Goal: Task Accomplishment & Management: Use online tool/utility

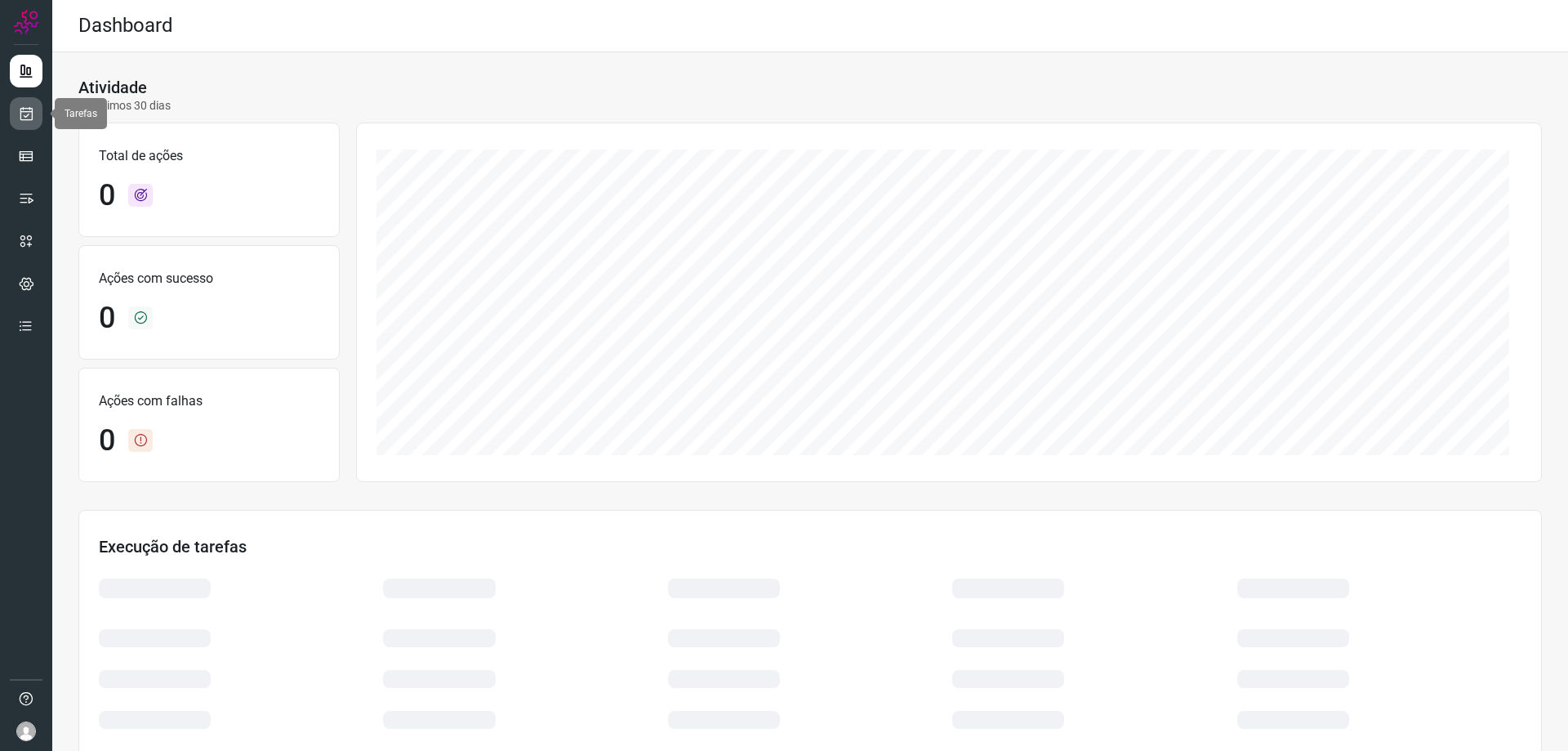
click at [26, 112] on icon at bounding box center [26, 114] width 17 height 16
click at [22, 115] on icon at bounding box center [26, 114] width 17 height 16
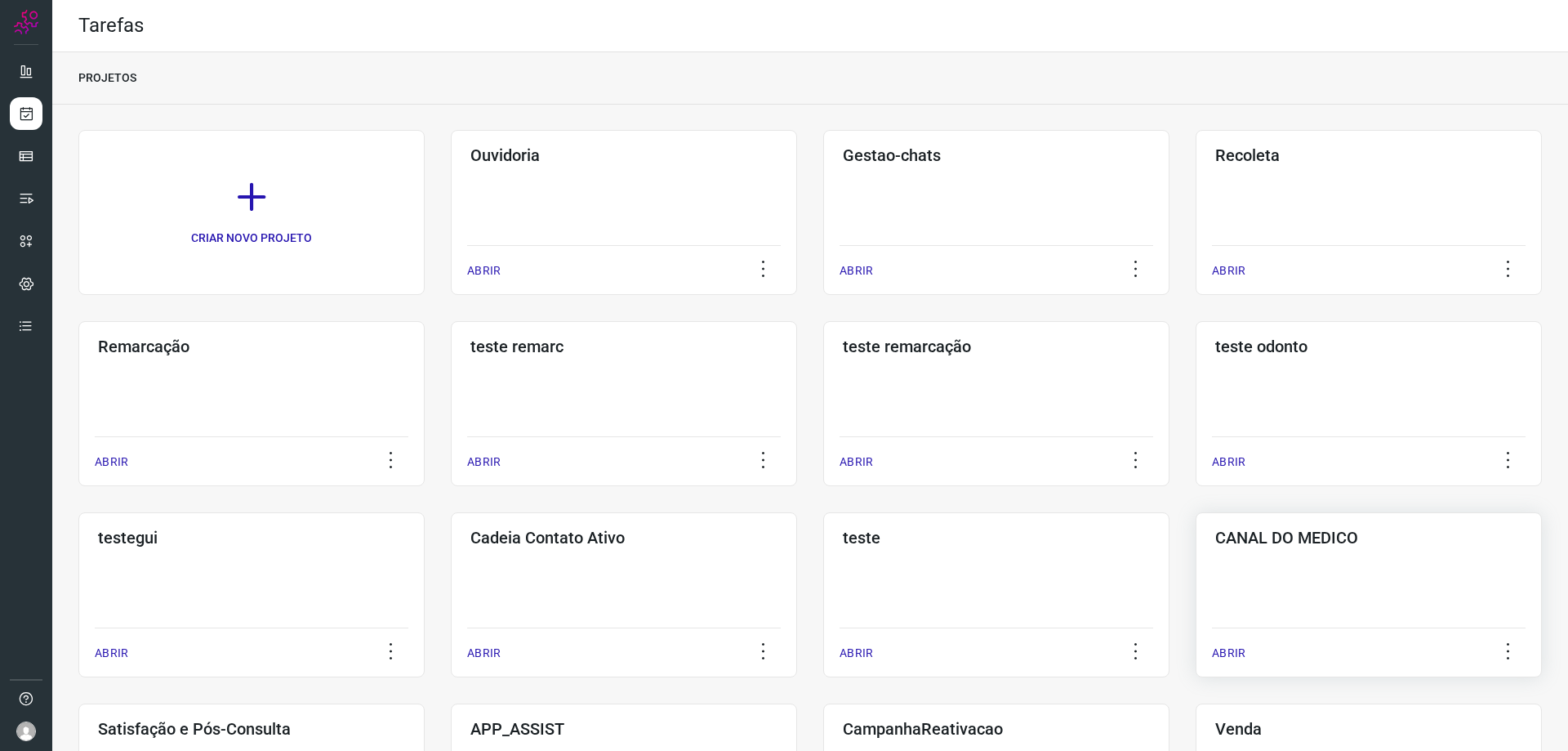
click at [1347, 582] on div "CANAL DO MEDICO ABRIR" at bounding box center [1369, 594] width 346 height 165
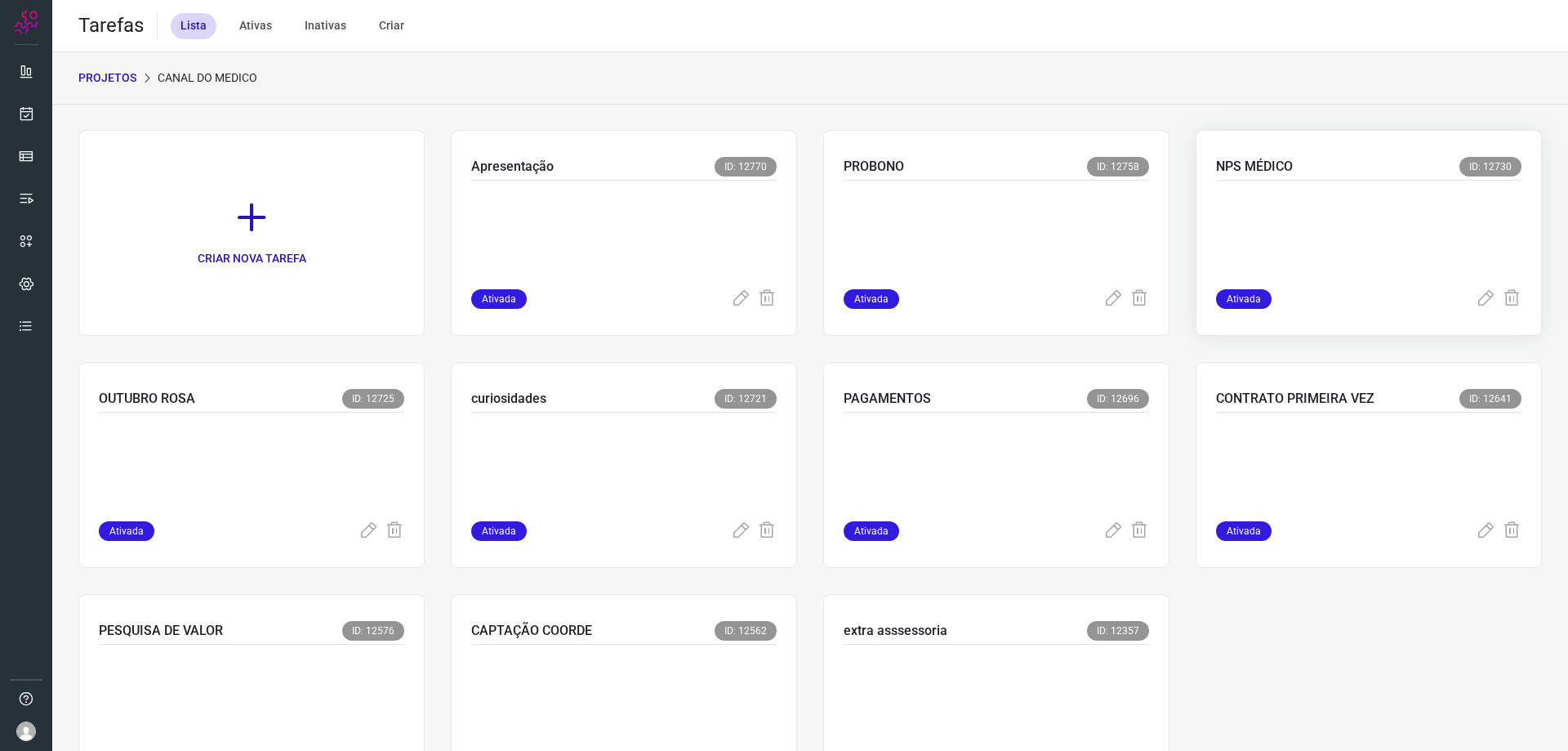
click at [1380, 217] on p at bounding box center [1338, 231] width 245 height 82
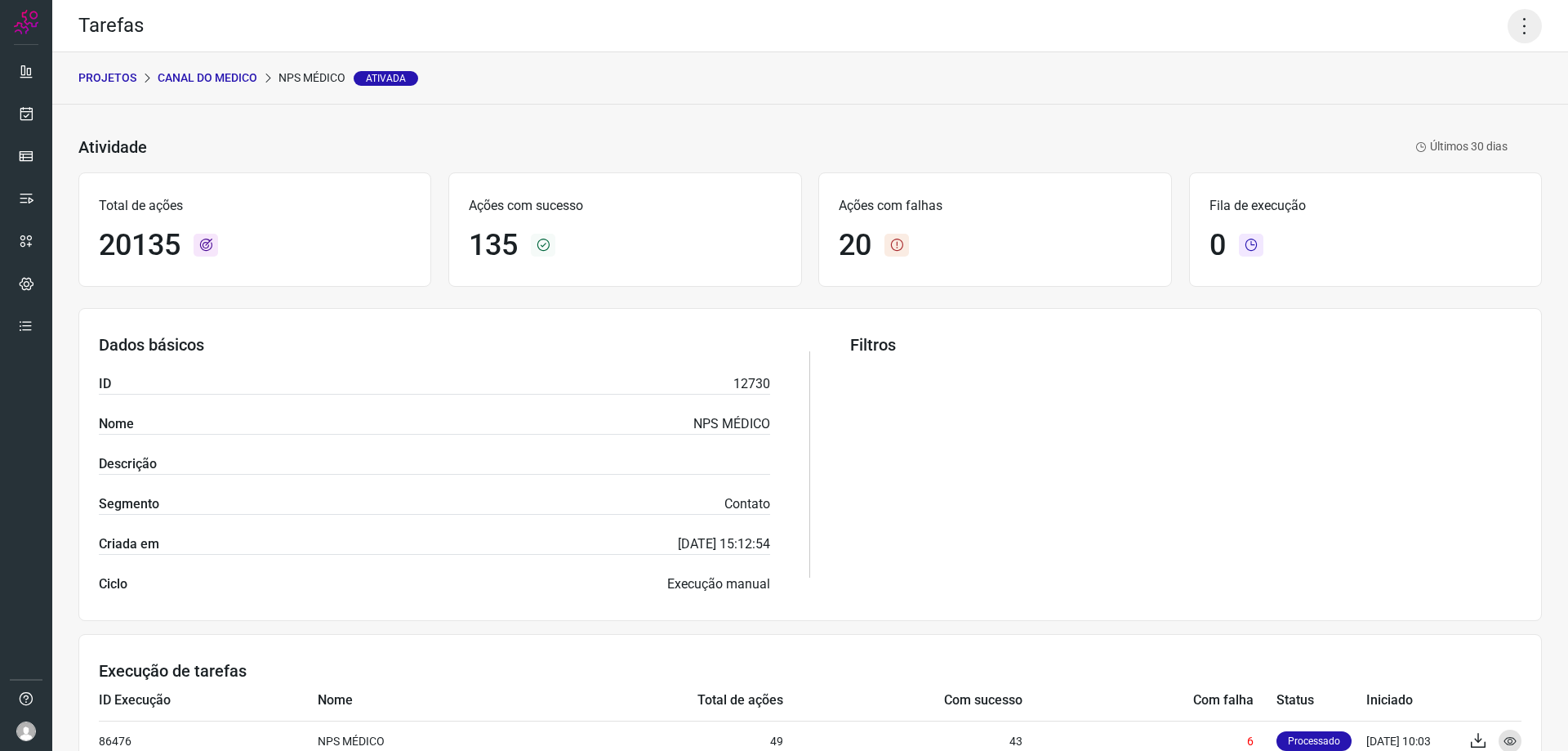
click at [1519, 31] on icon at bounding box center [1524, 26] width 35 height 35
click at [1444, 99] on li "Executar" at bounding box center [1453, 107] width 148 height 26
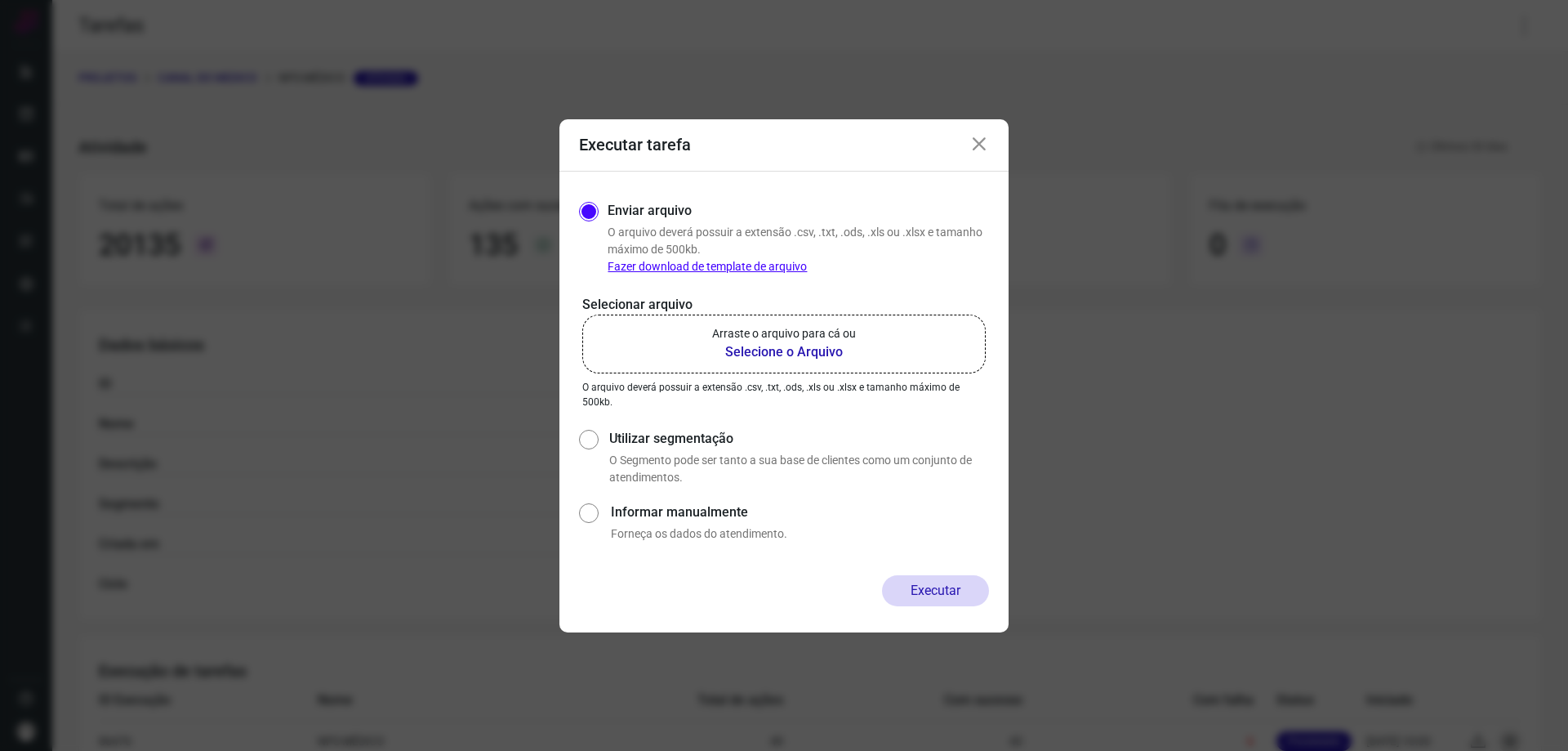
click at [764, 353] on b "Selecione o Arquivo" at bounding box center [784, 352] width 144 height 20
click at [0, 0] on input "Arraste o arquivo para cá ou Selecione o Arquivo" at bounding box center [0, 0] width 0 height 0
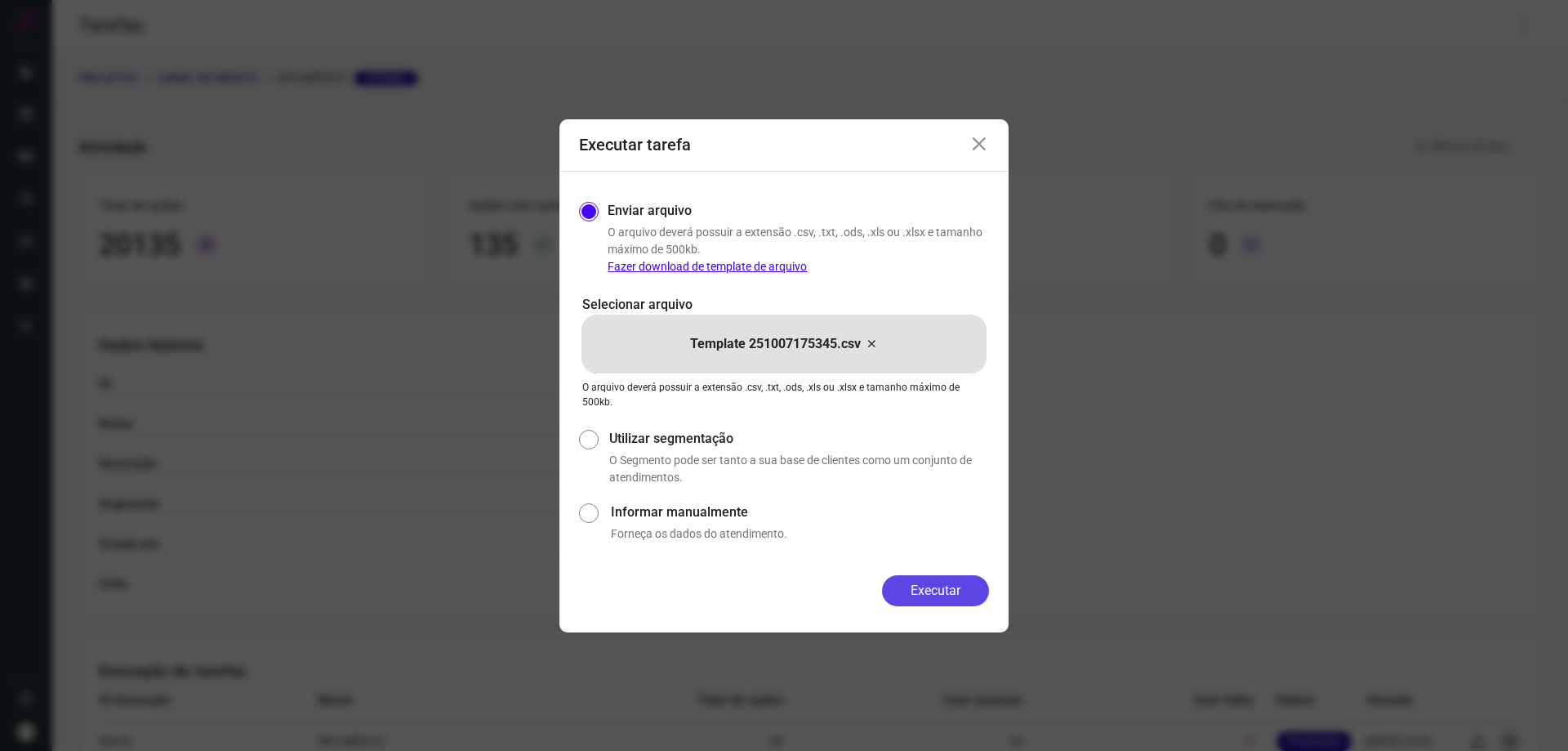
click at [942, 590] on button "Executar" at bounding box center [936, 591] width 107 height 31
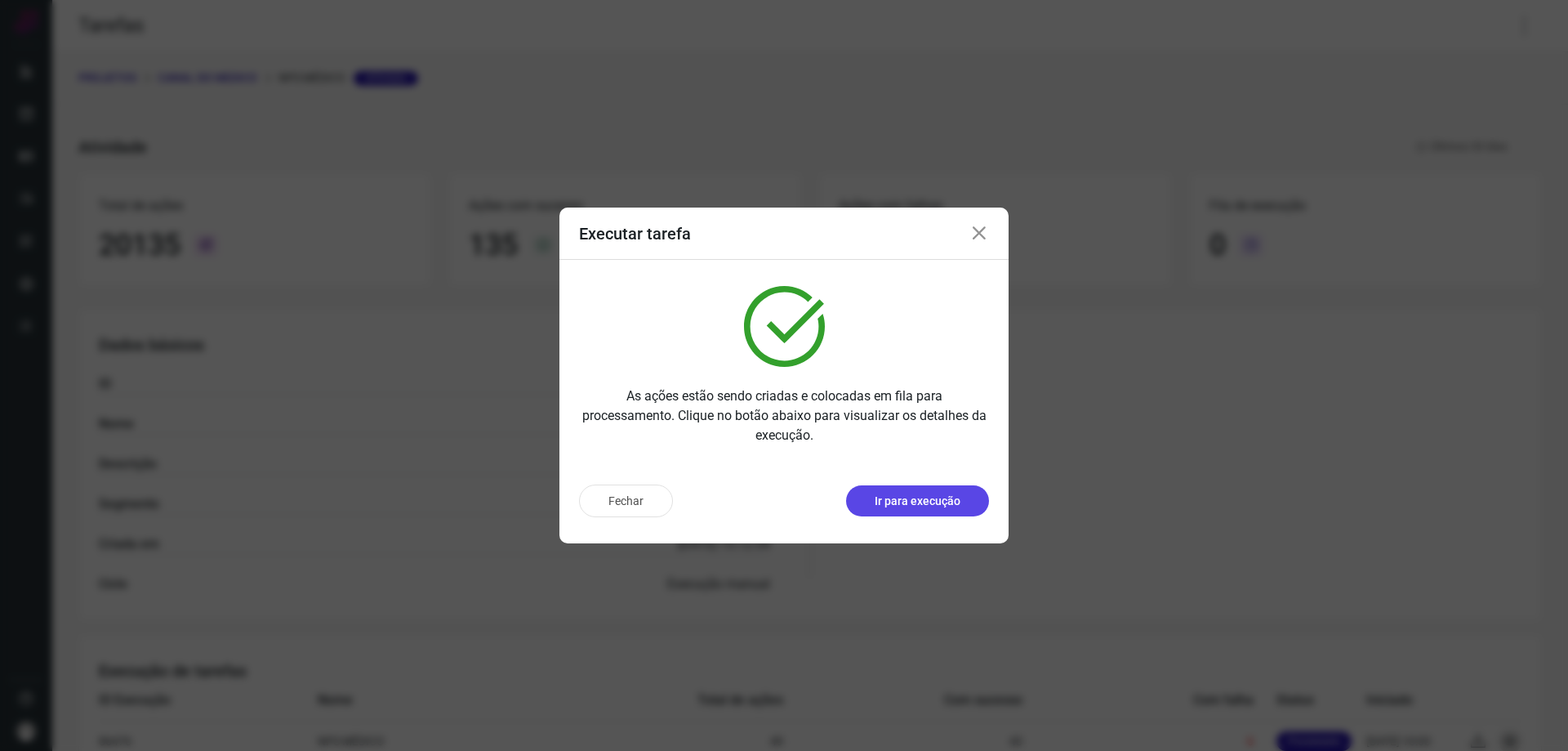
click at [938, 508] on p "Ir para execução" at bounding box center [917, 501] width 86 height 17
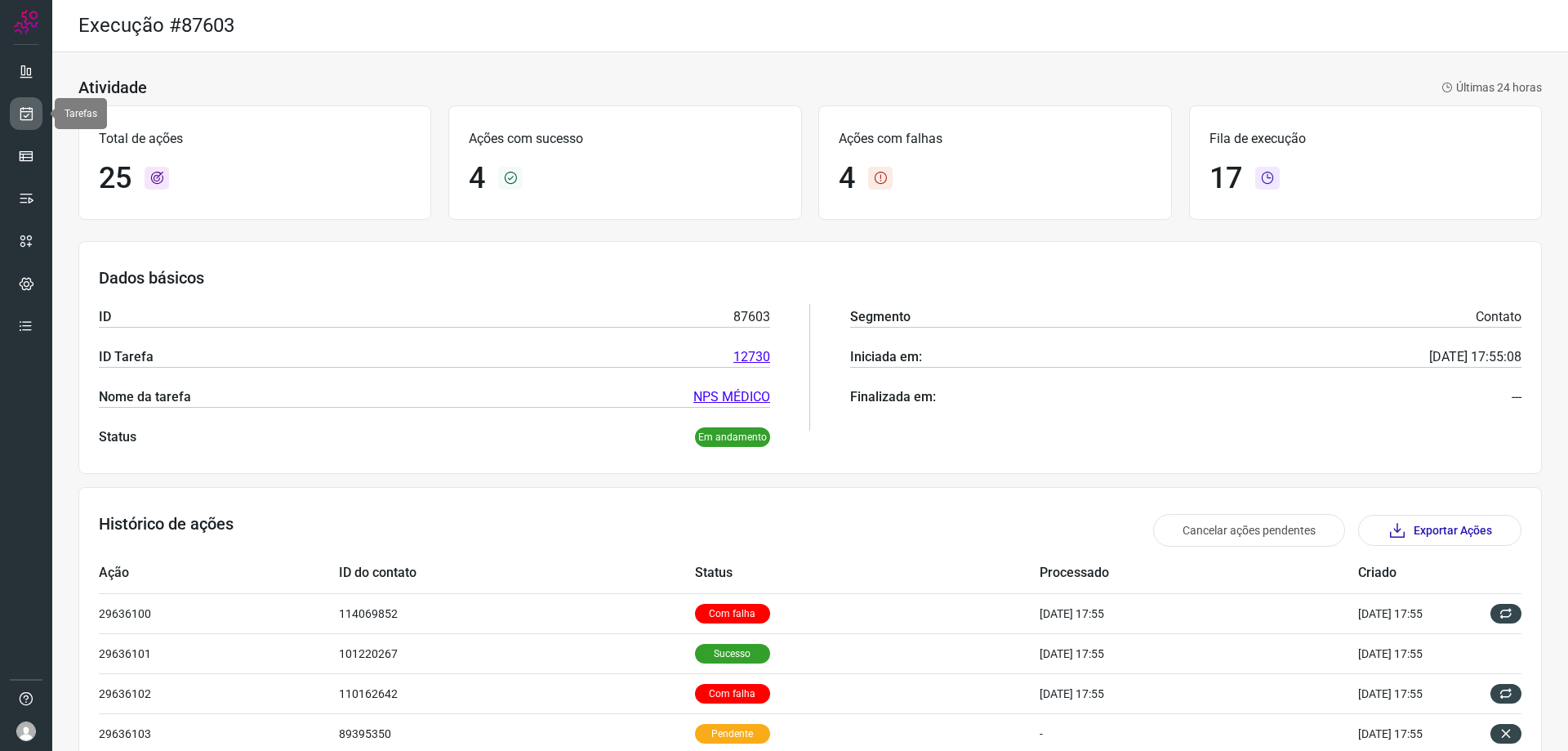
click at [20, 119] on icon at bounding box center [26, 114] width 17 height 16
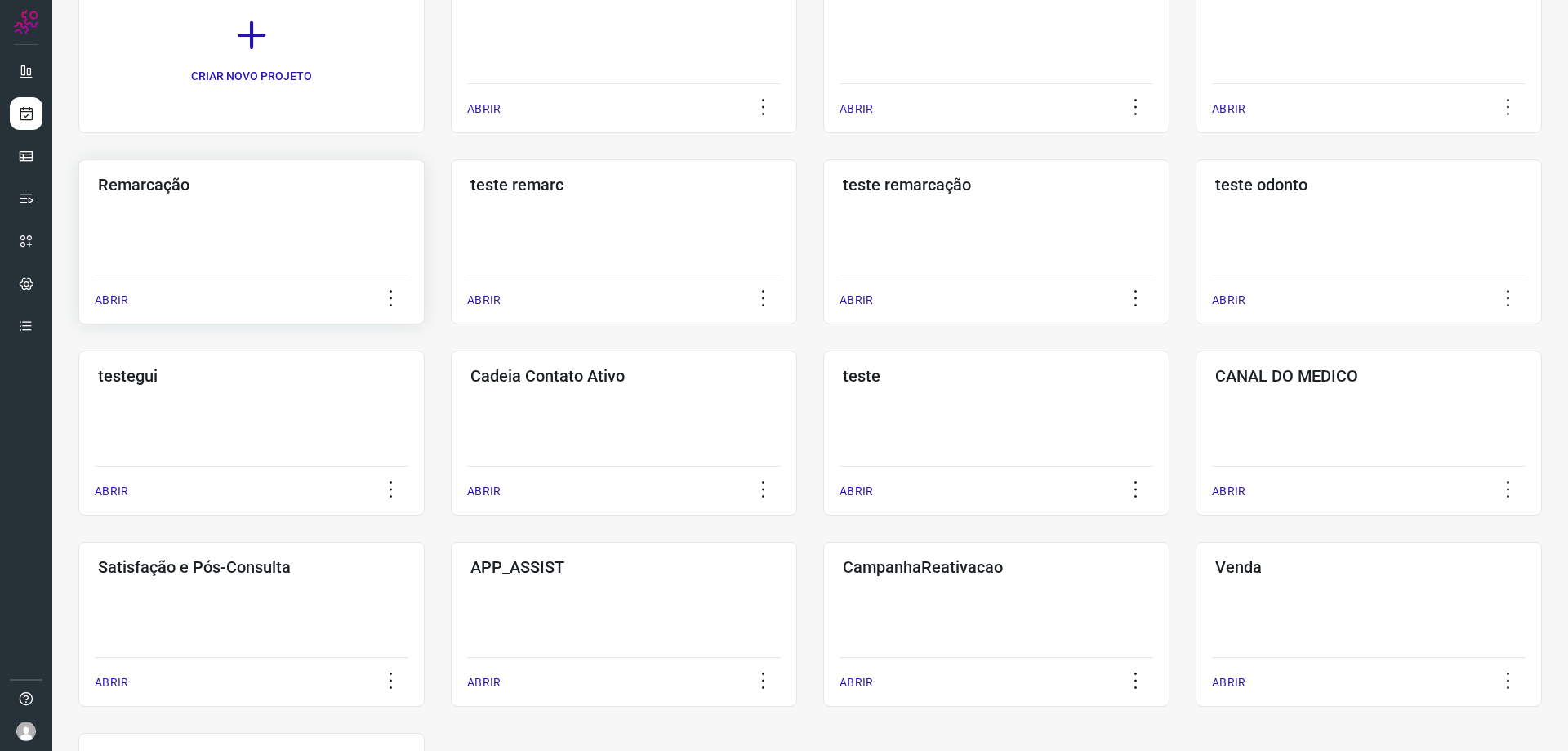
scroll to position [163, 0]
click at [1344, 381] on h3 "CANAL DO MEDICO" at bounding box center [1368, 374] width 307 height 20
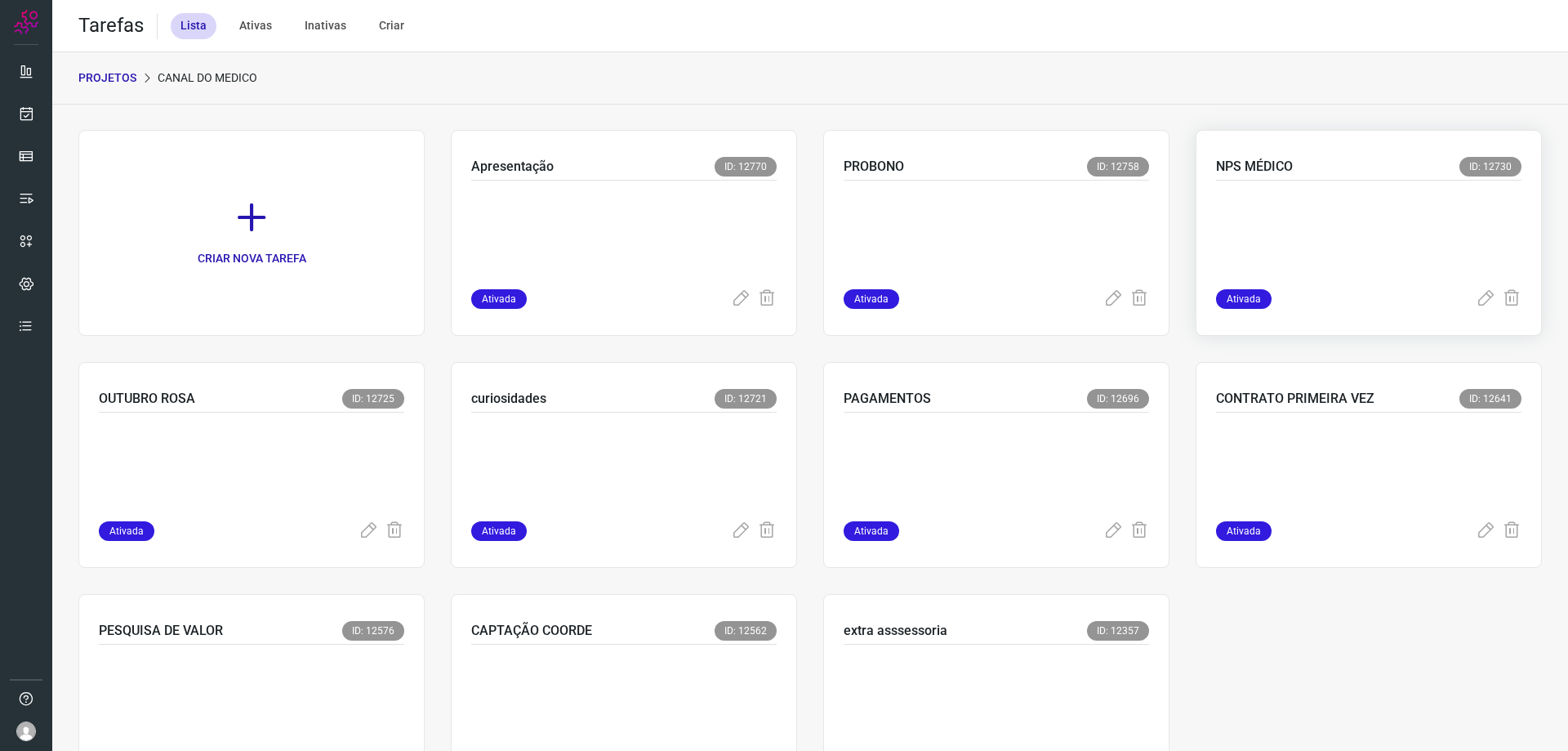
click at [1314, 197] on p at bounding box center [1338, 231] width 245 height 82
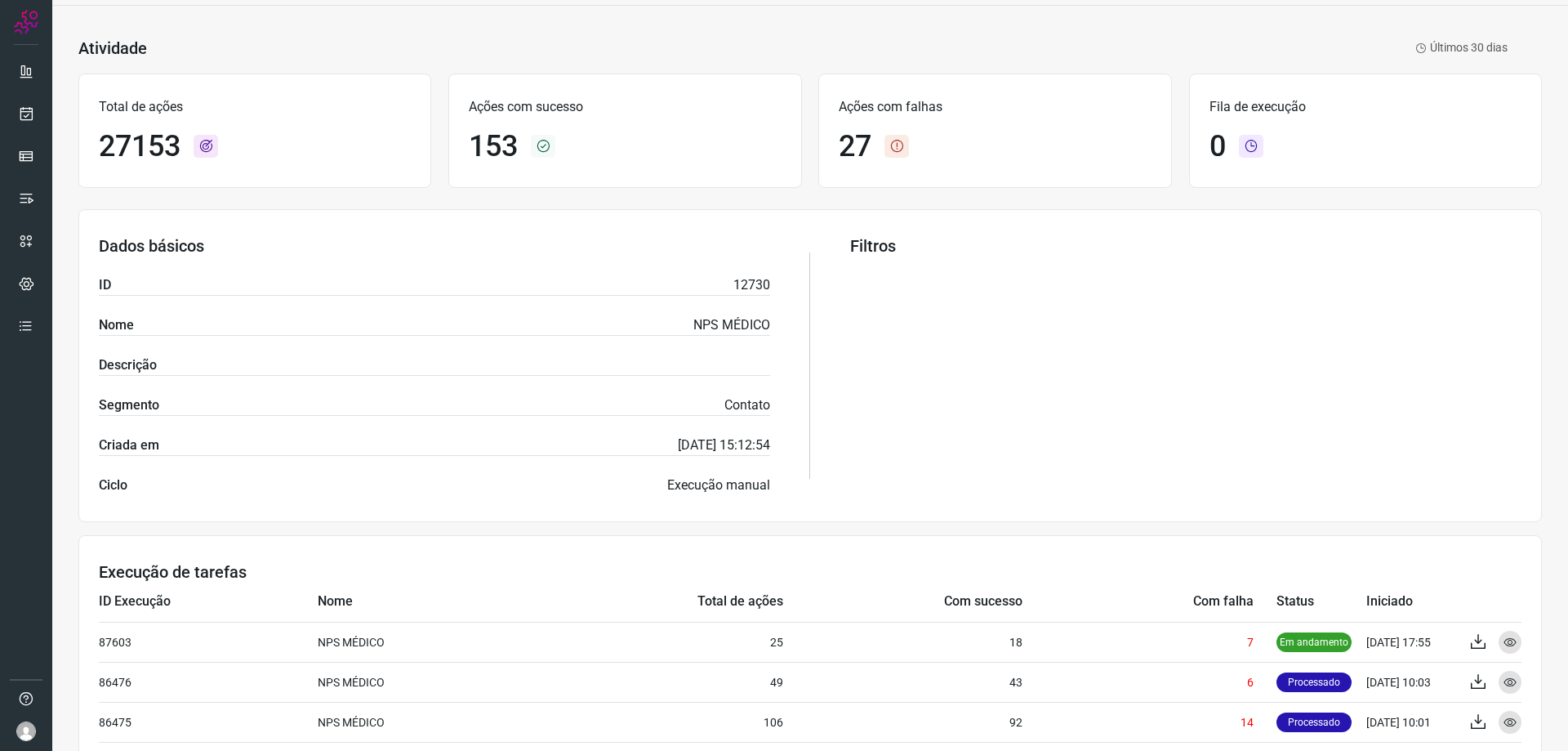
scroll to position [333, 0]
